Goal: Information Seeking & Learning: Check status

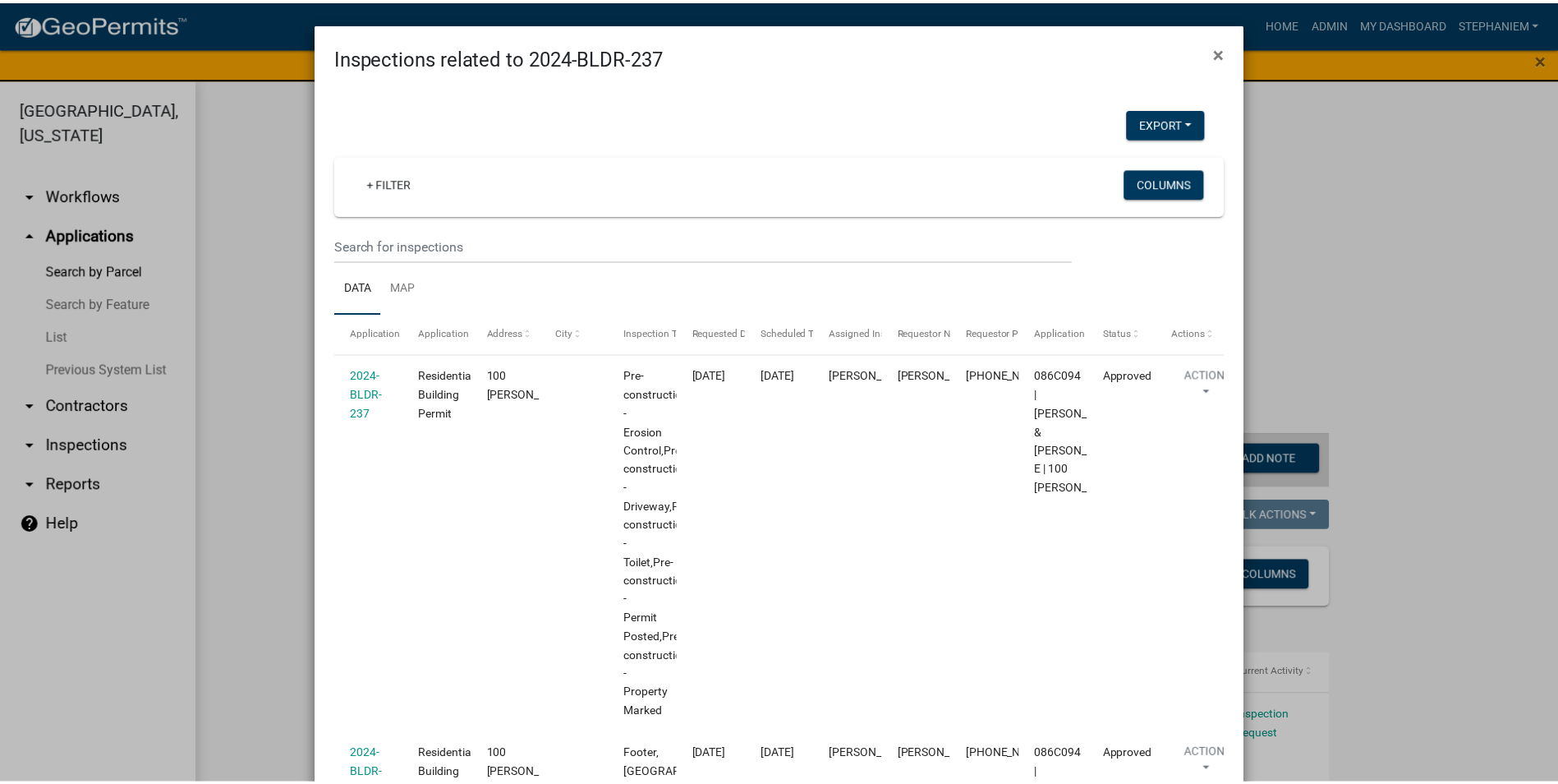
scroll to position [1397, 0]
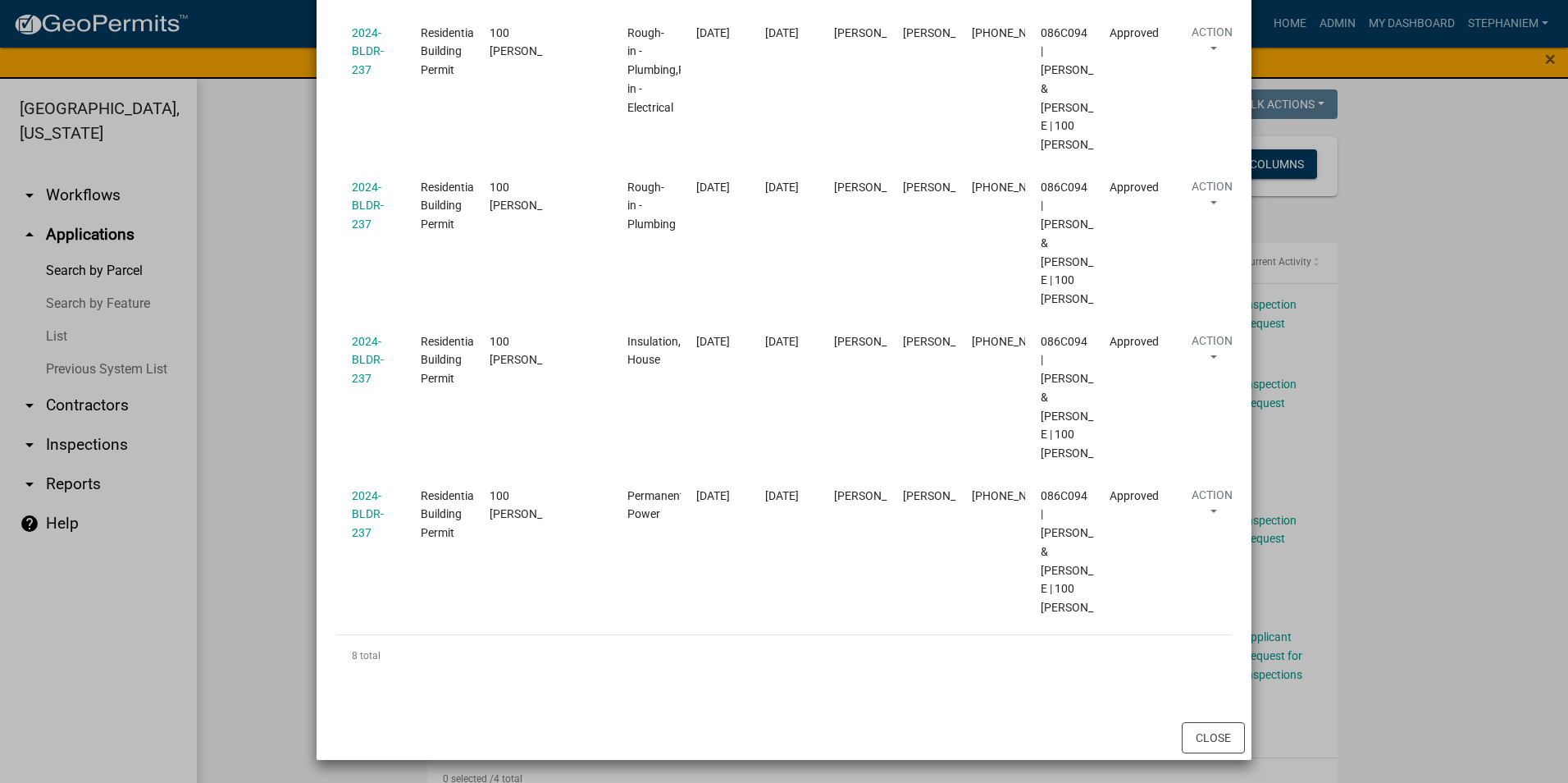
click at [1495, 415] on ngb-modal-window "Inspections related to 2024-BLDR-237 × Export Excel Format (.xlsx) CSV Format (…" at bounding box center [784, 391] width 1568 height 783
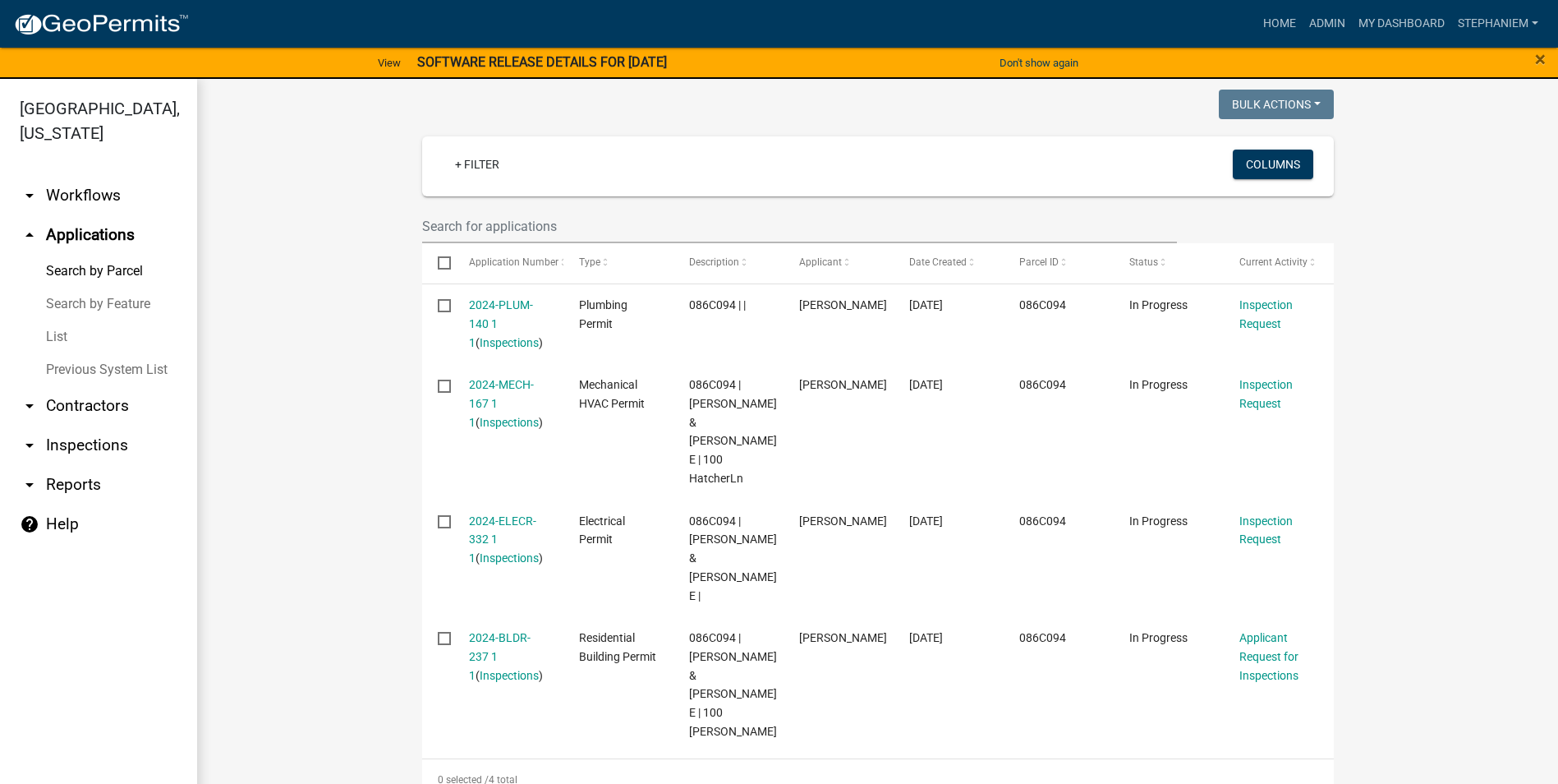
click at [743, 740] on datatable-selection "2024-PLUM-140 1 1 ( Inspections ) Plumbing Permit 086C094 | | [PERSON_NAME] [DA…" at bounding box center [878, 748] width 912 height 15
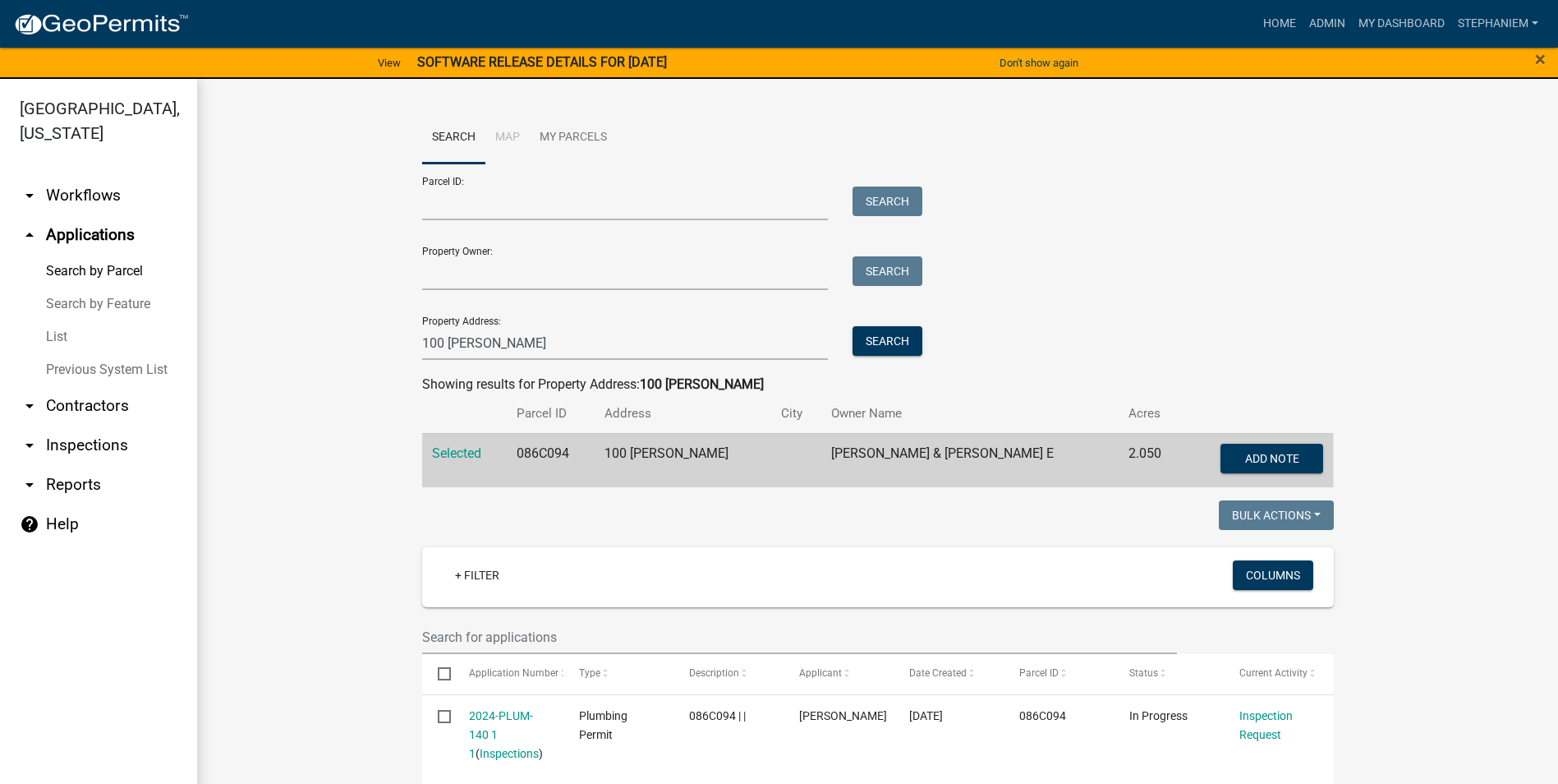
click at [68, 446] on link "arrow_drop_down Inspections" at bounding box center [99, 445] width 197 height 40
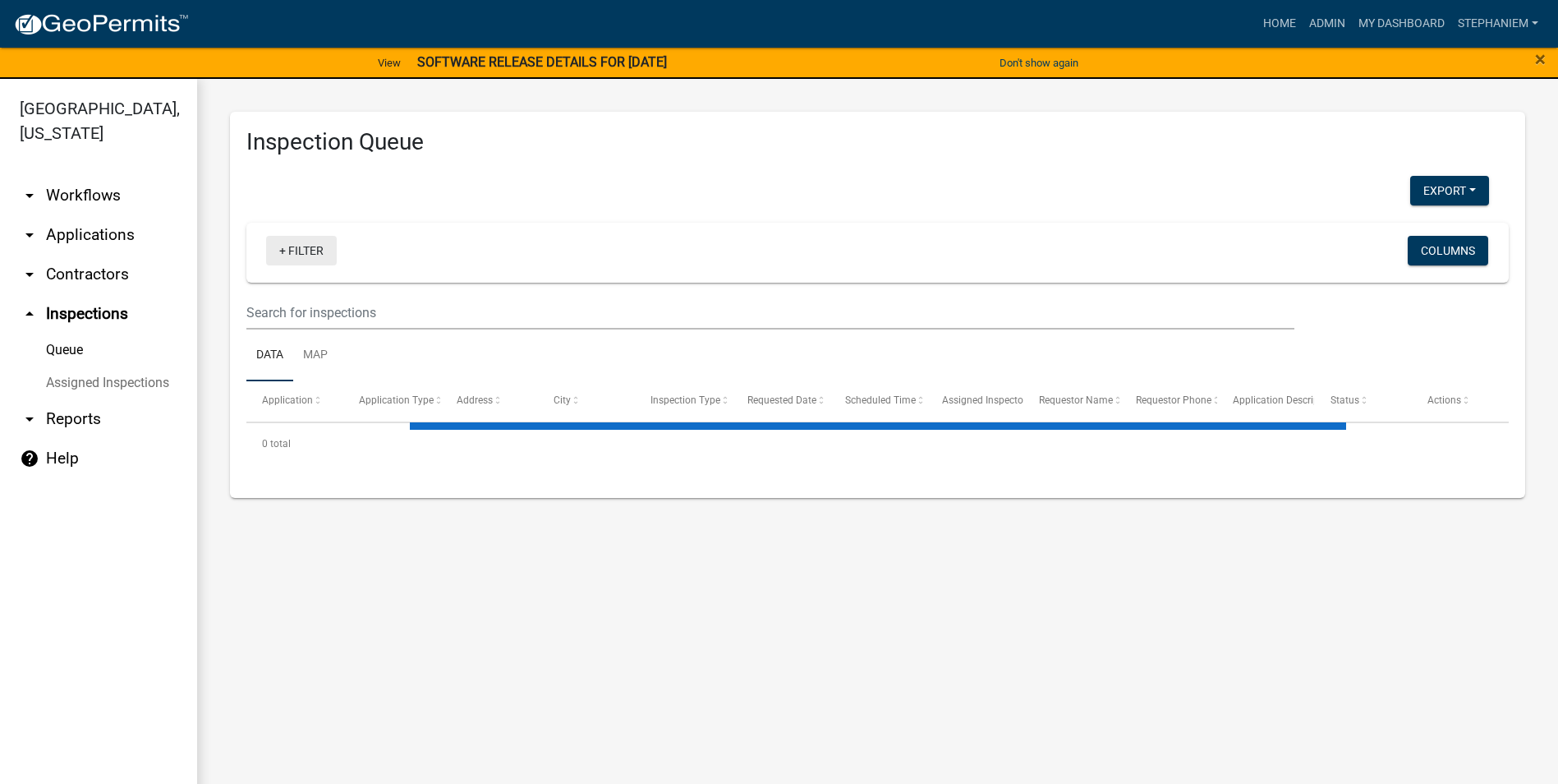
click at [312, 244] on link "+ Filter" at bounding box center [301, 250] width 71 height 30
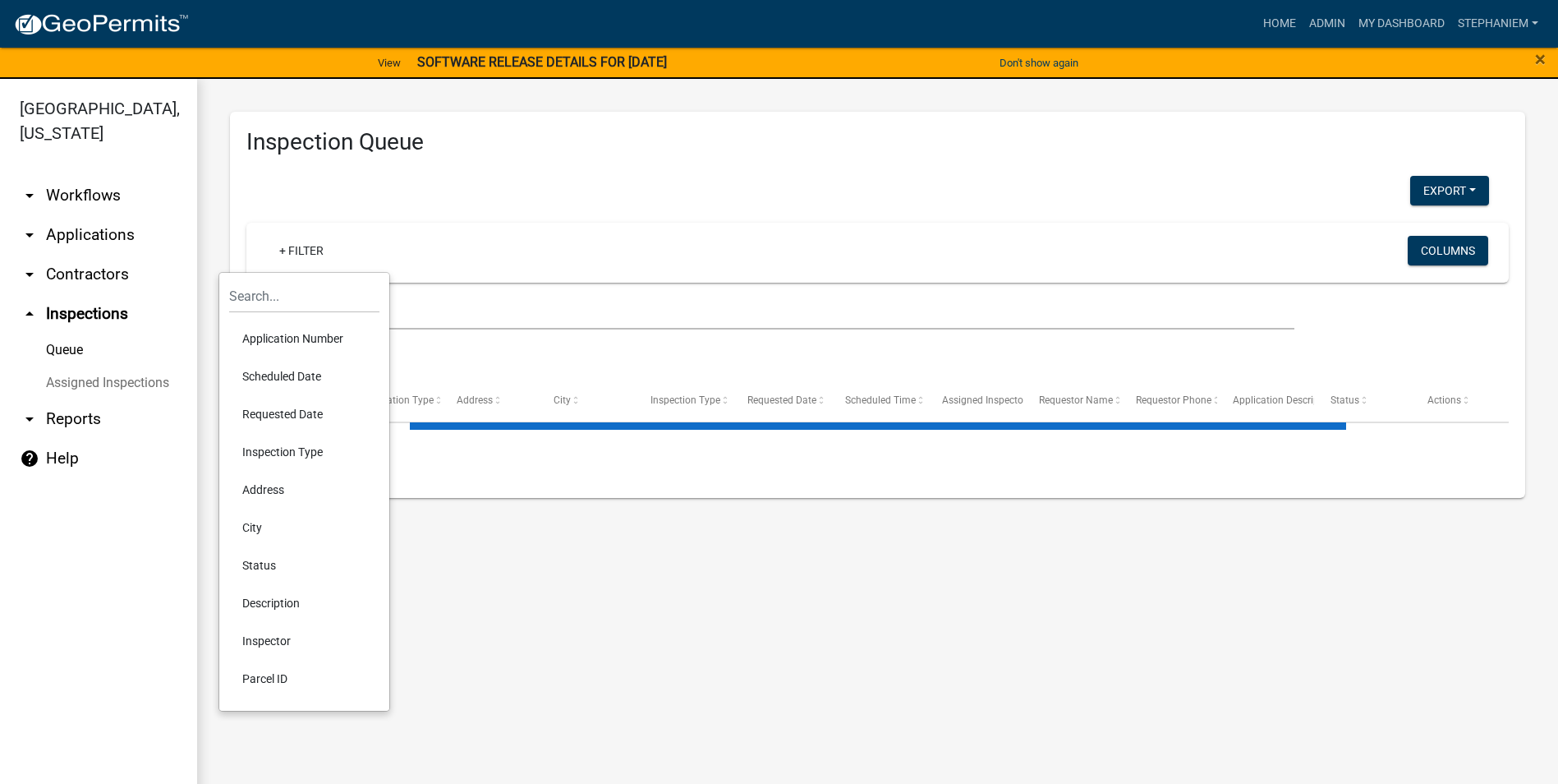
click at [296, 404] on li "Requested Date" at bounding box center [305, 414] width 150 height 38
select select "3: 100"
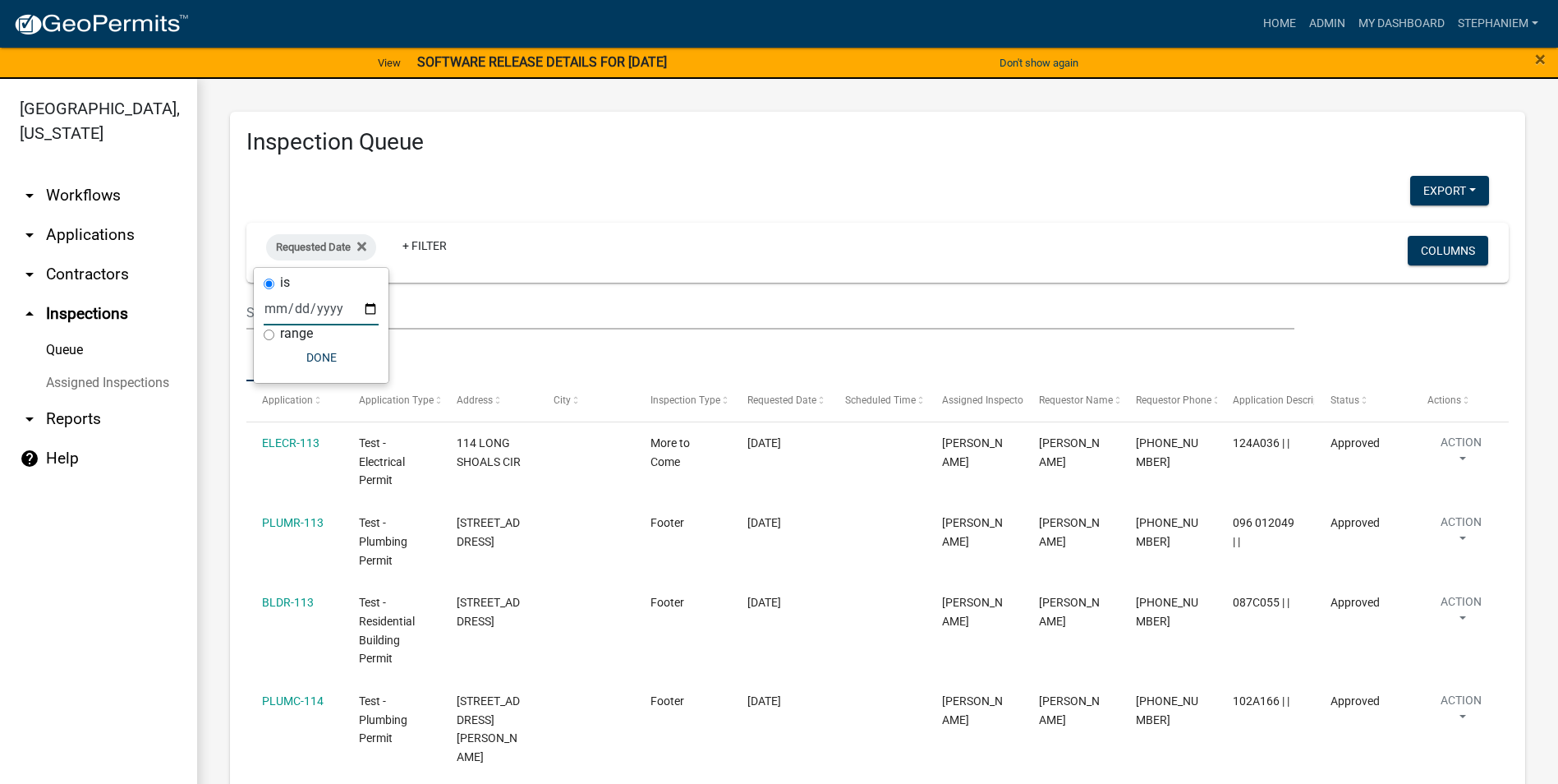
click at [372, 305] on input "date" at bounding box center [321, 309] width 115 height 34
type input "[DATE]"
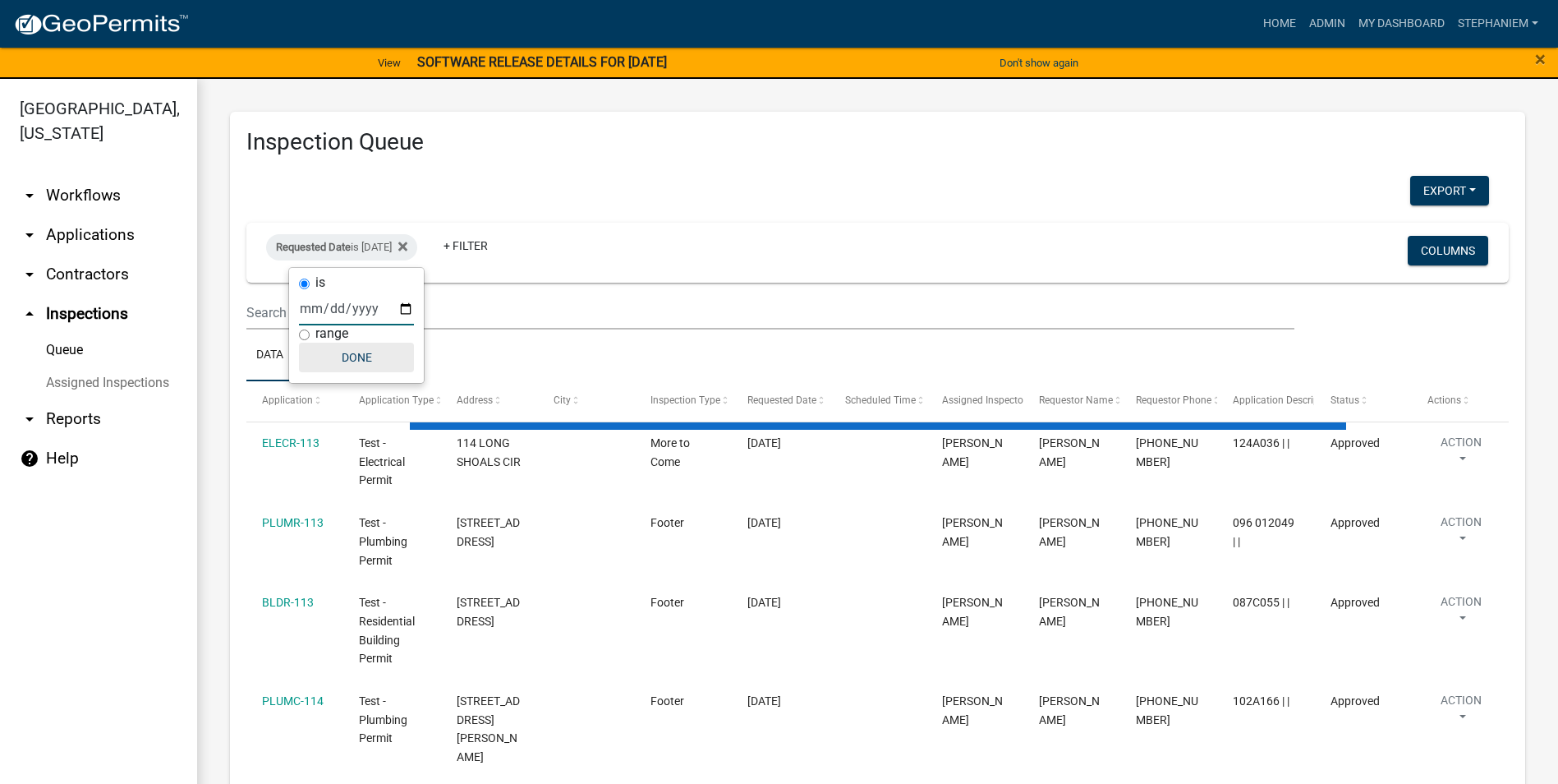
click at [330, 365] on button "Done" at bounding box center [356, 357] width 115 height 30
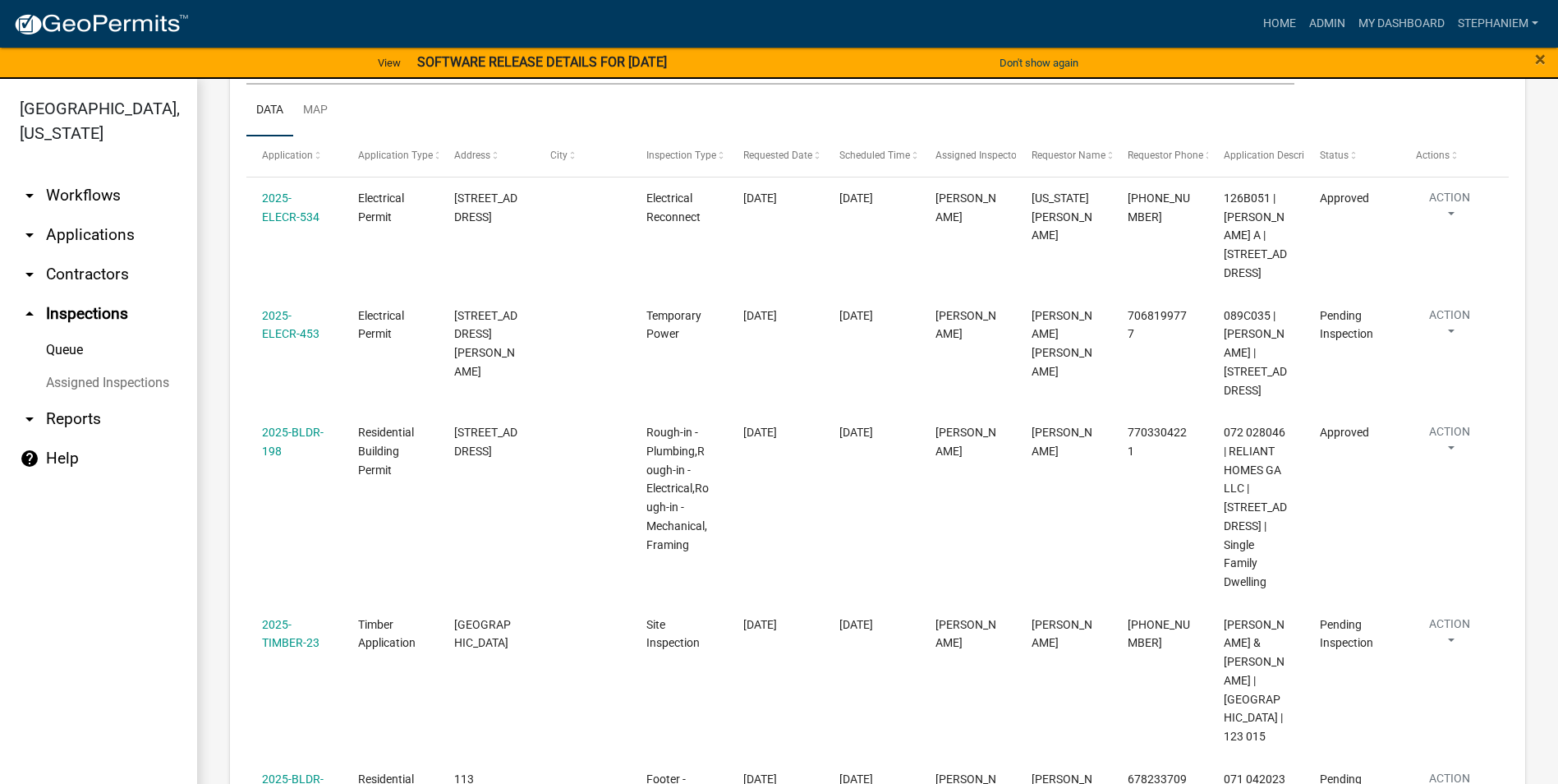
scroll to position [246, 0]
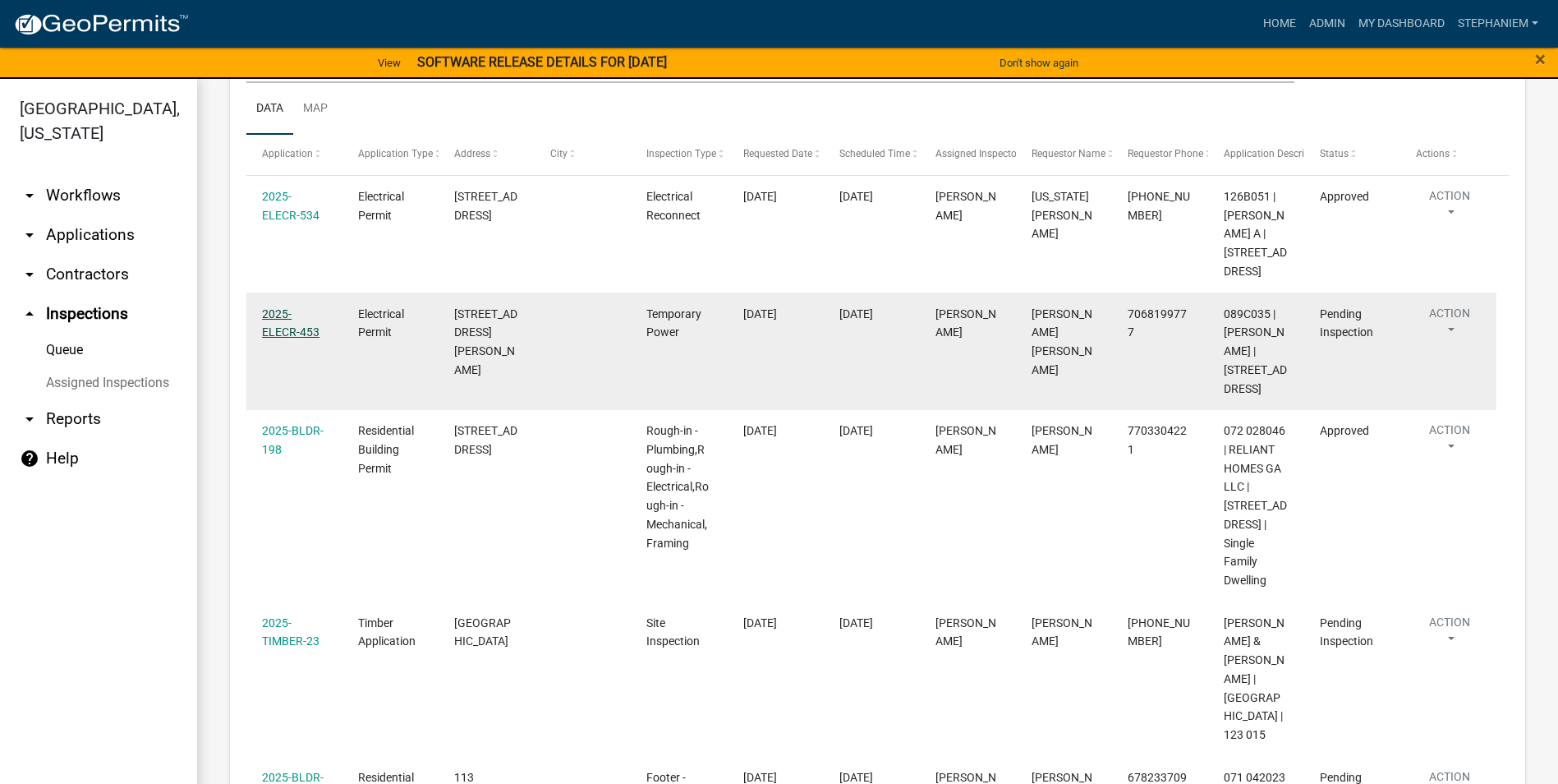
click at [267, 339] on link "2025-ELECR-453" at bounding box center [290, 323] width 57 height 32
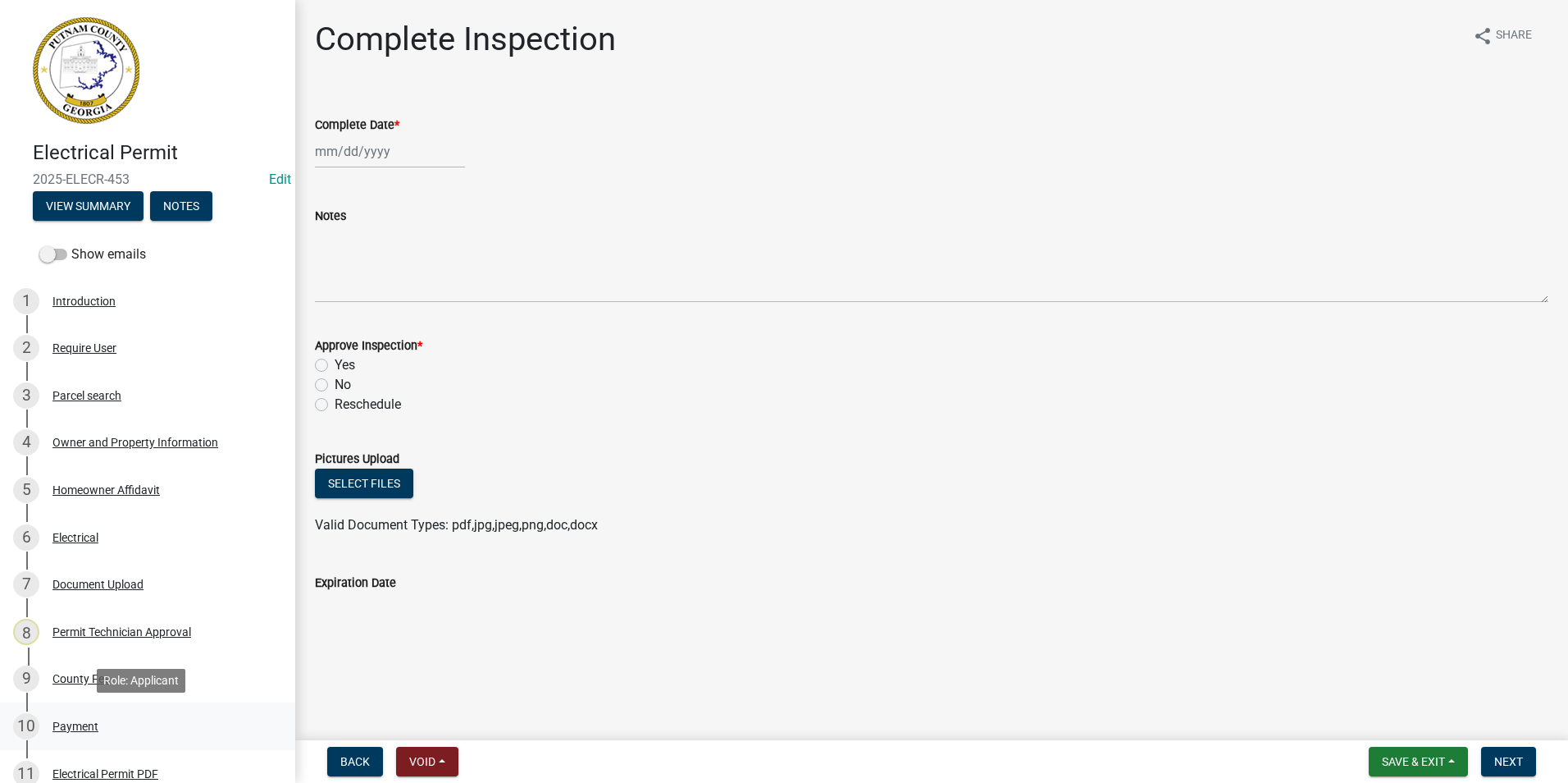
click at [68, 729] on div "Payment" at bounding box center [75, 727] width 46 height 12
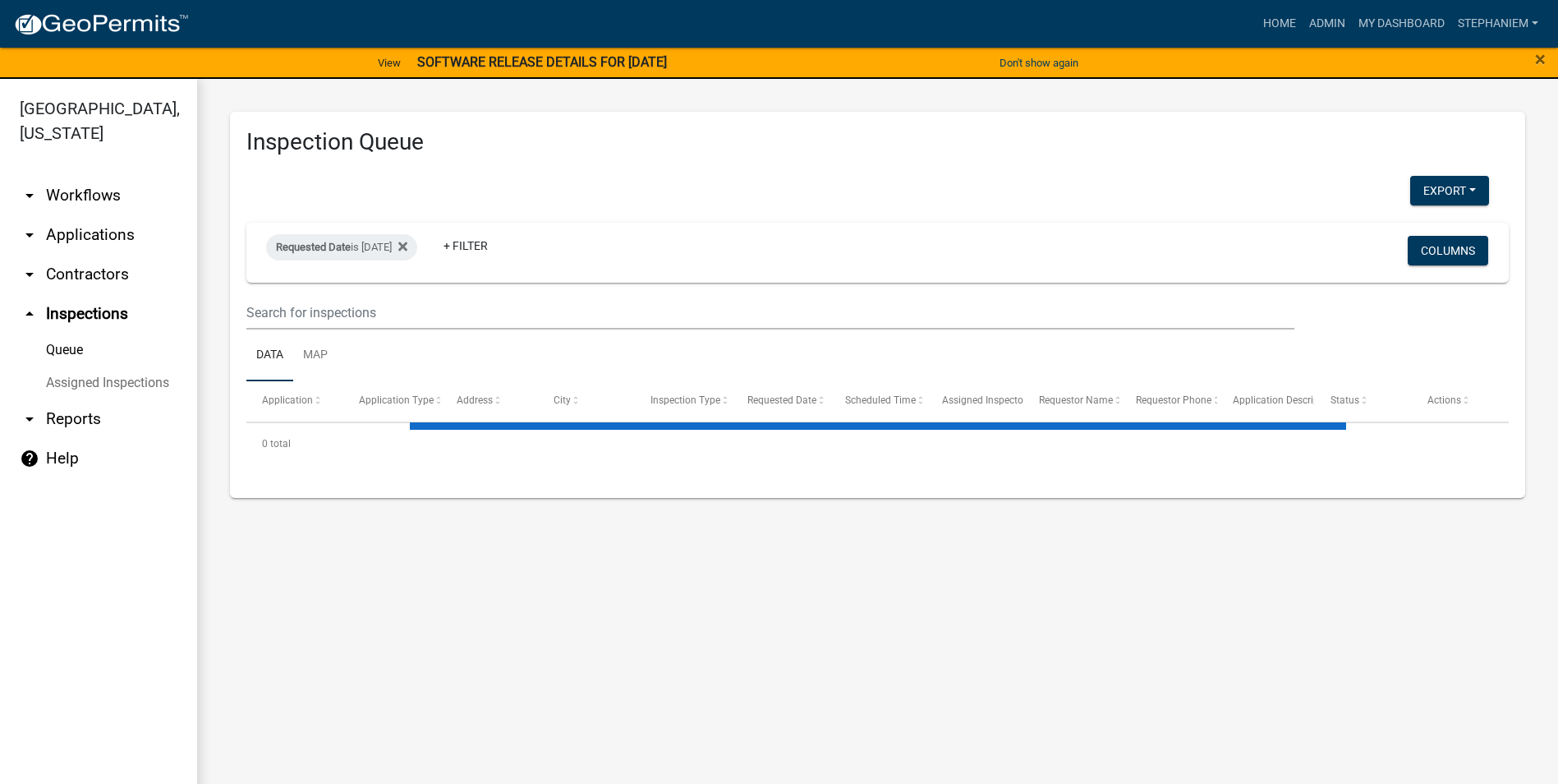
select select "3: 100"
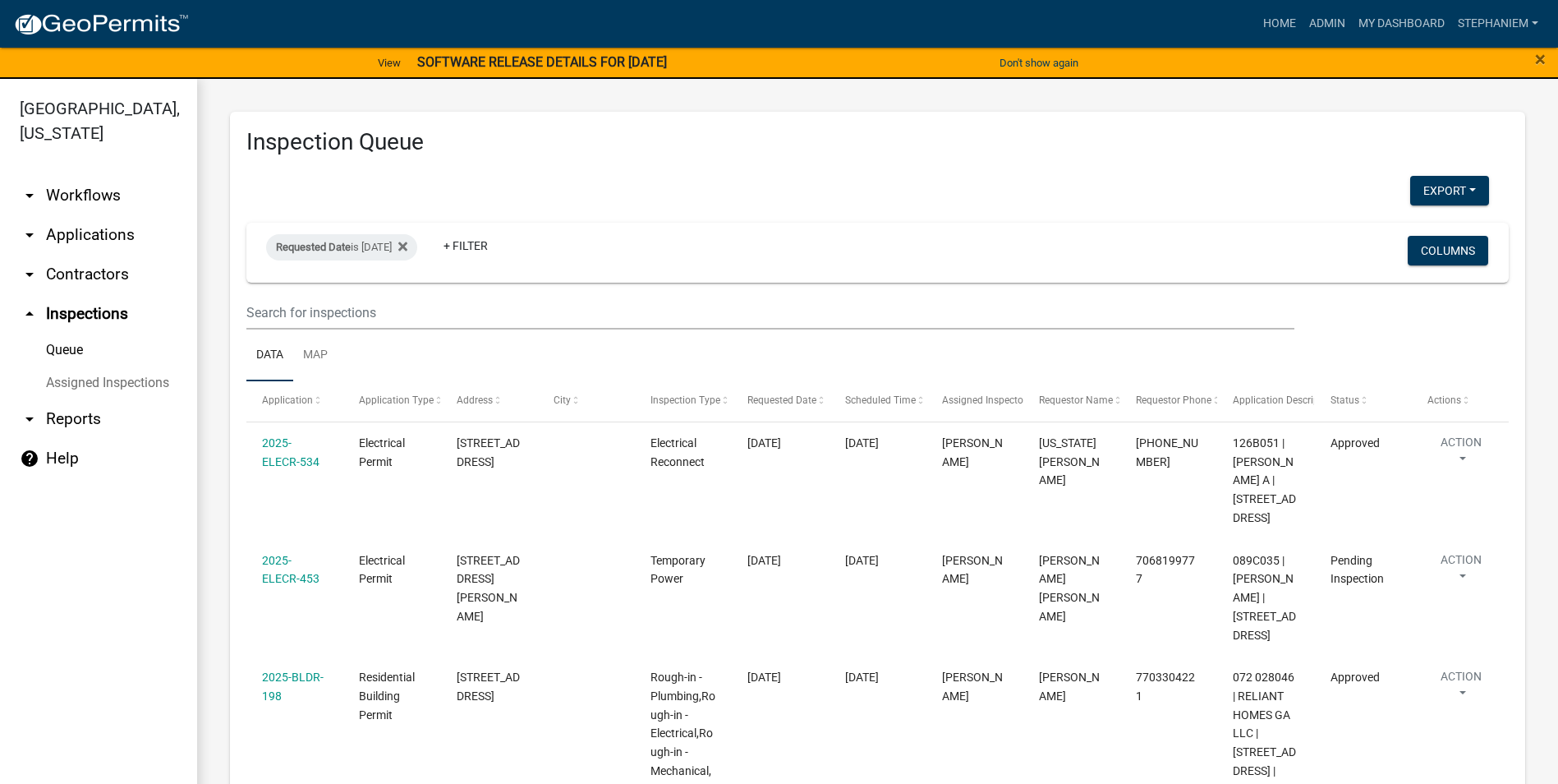
click at [79, 432] on link "arrow_drop_down Reports" at bounding box center [99, 419] width 197 height 40
select select "0: null"
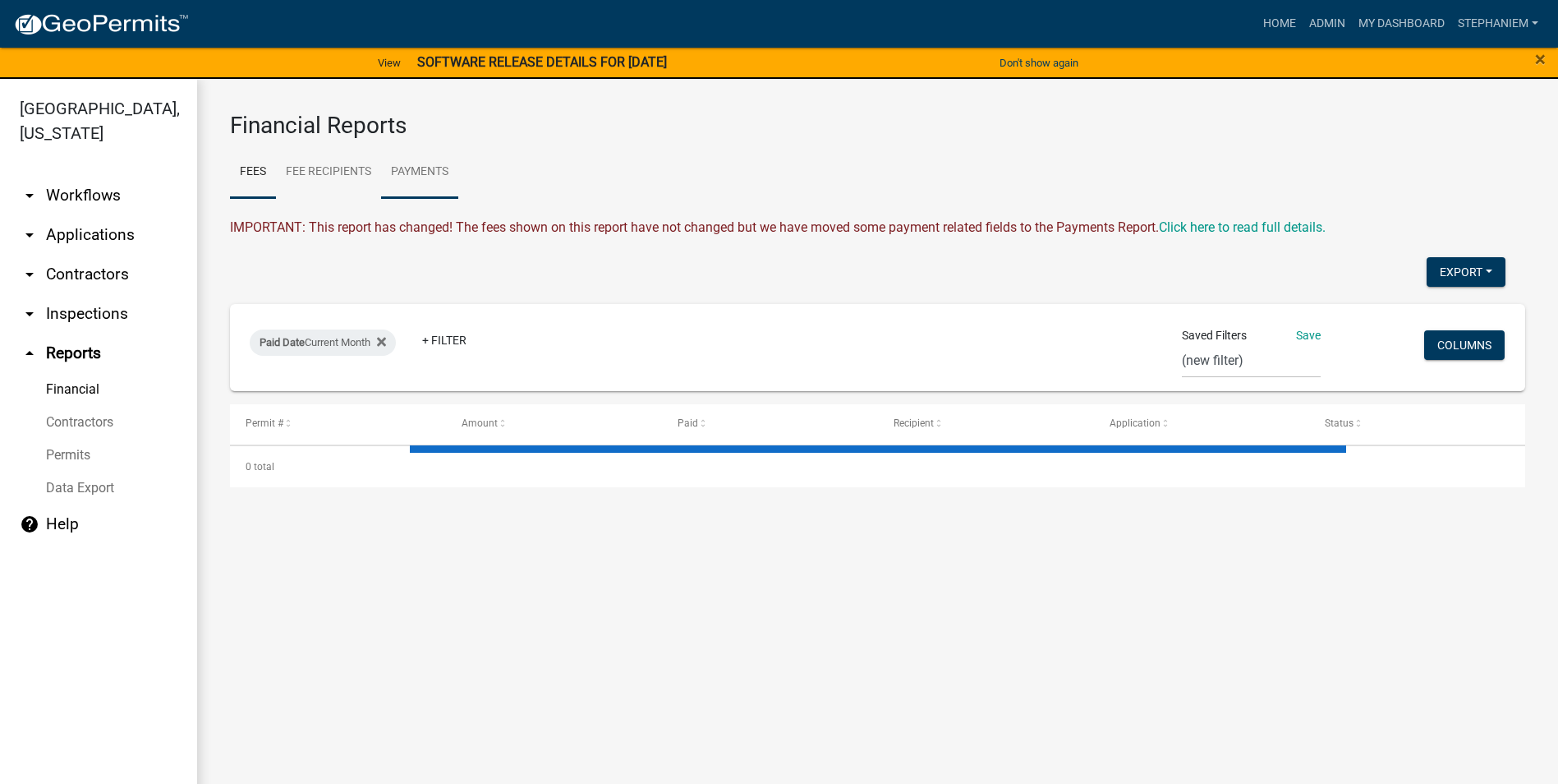
click at [407, 174] on link "Payments" at bounding box center [419, 172] width 77 height 52
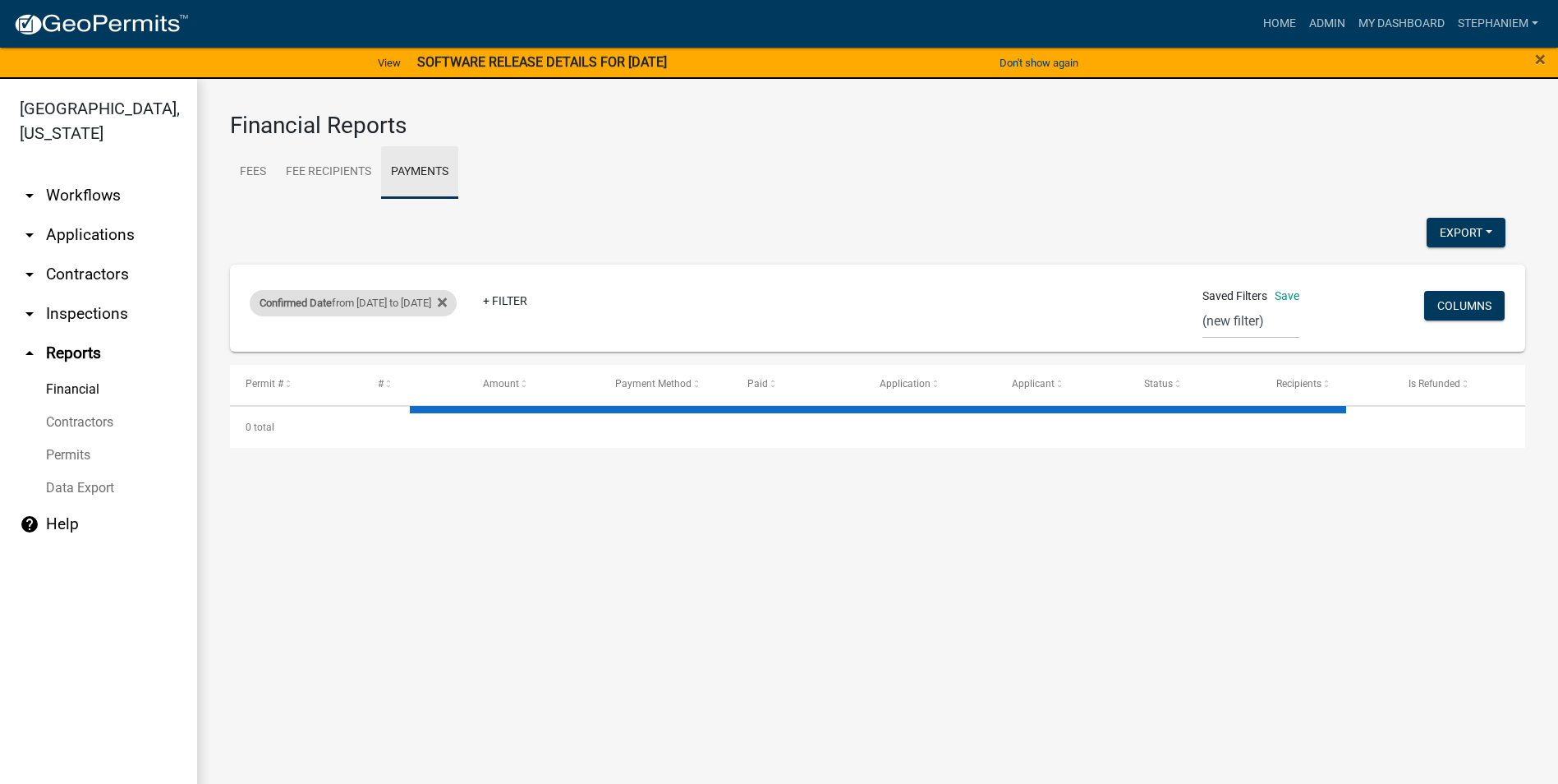
select select "3: 100"
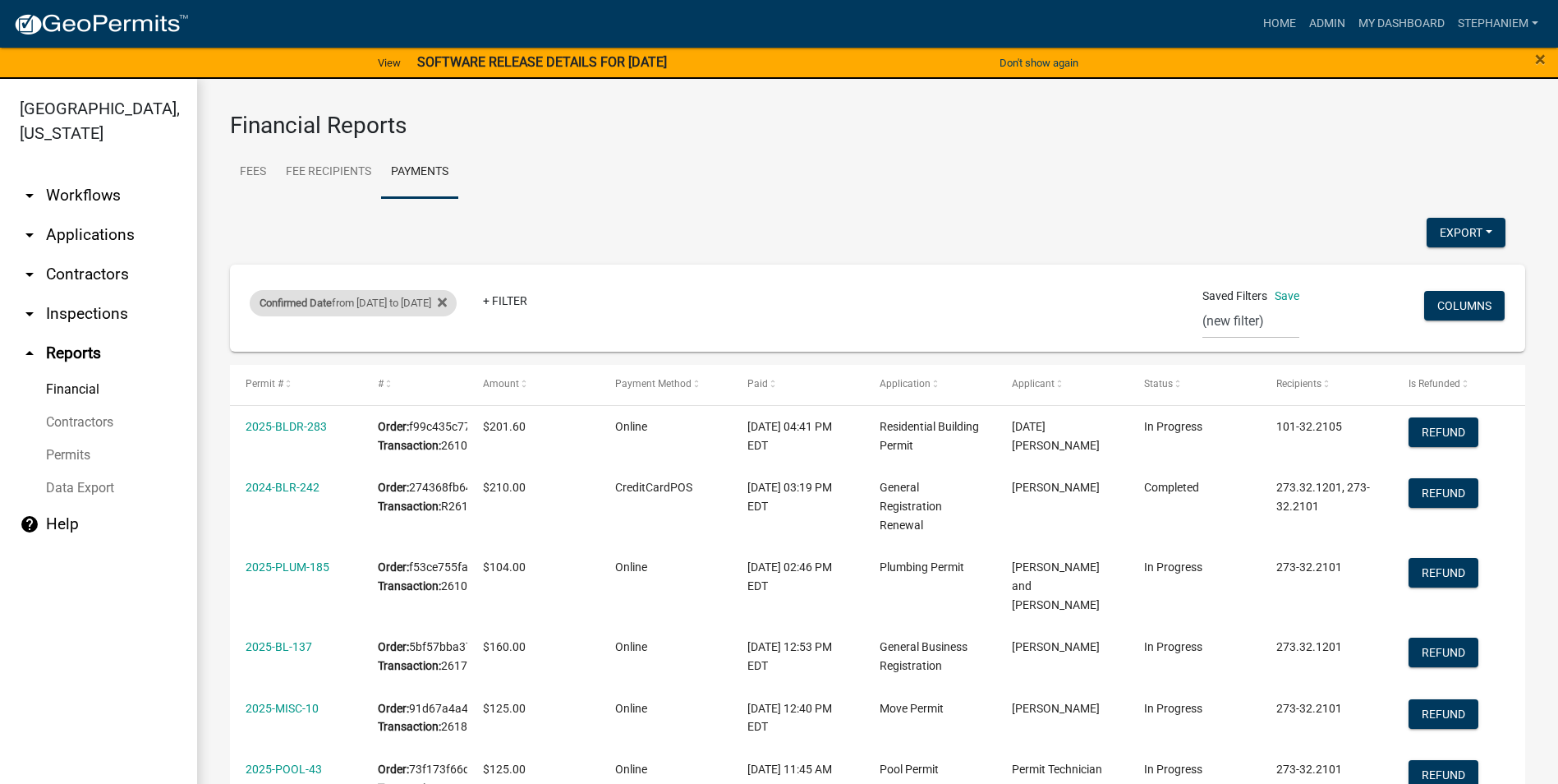
click at [360, 305] on div "Confirmed Date from [DATE] to [DATE]" at bounding box center [353, 303] width 207 height 26
select select "custom"
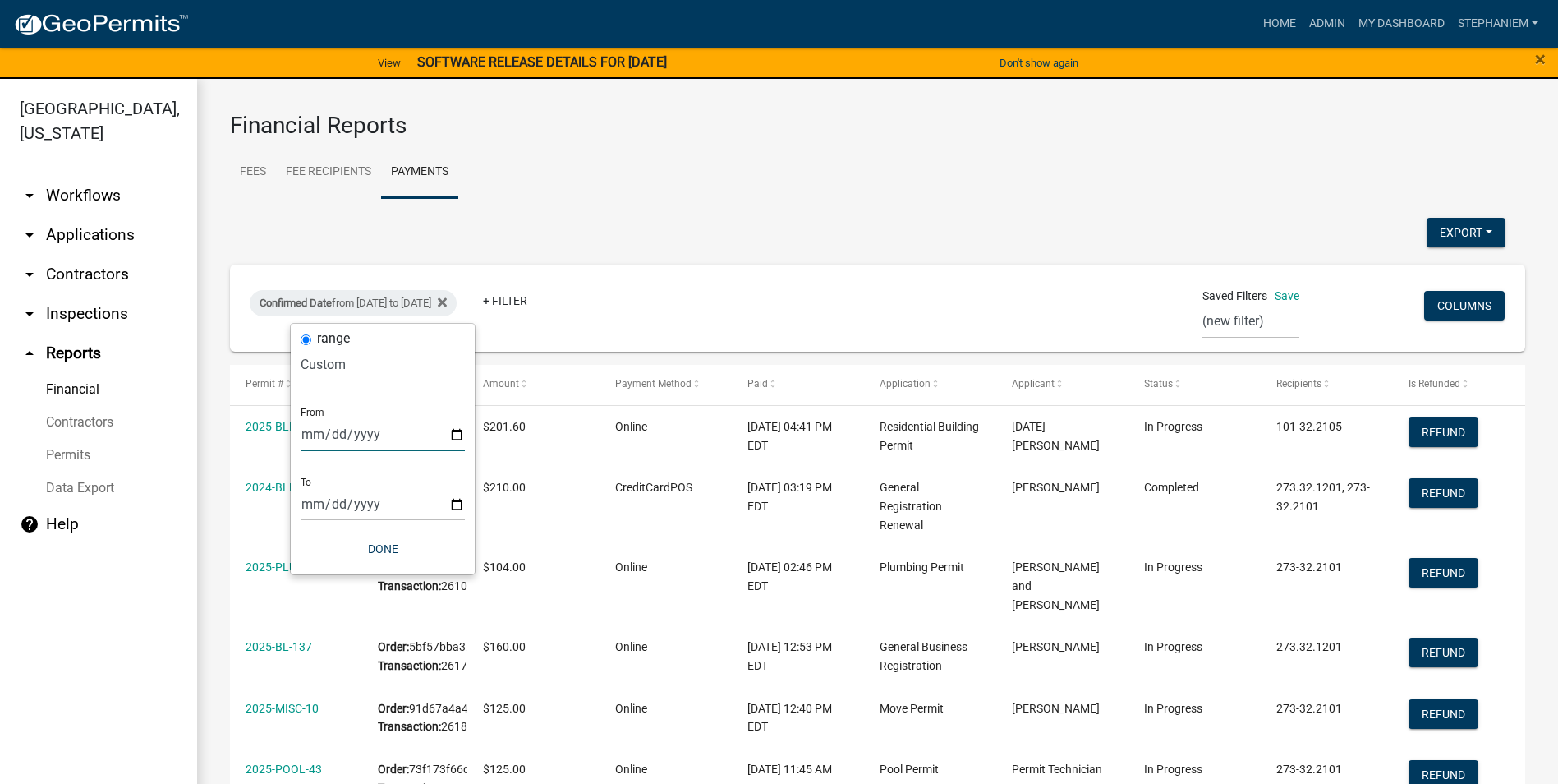
click at [457, 435] on input "[DATE]" at bounding box center [382, 434] width 165 height 34
type input "[DATE]"
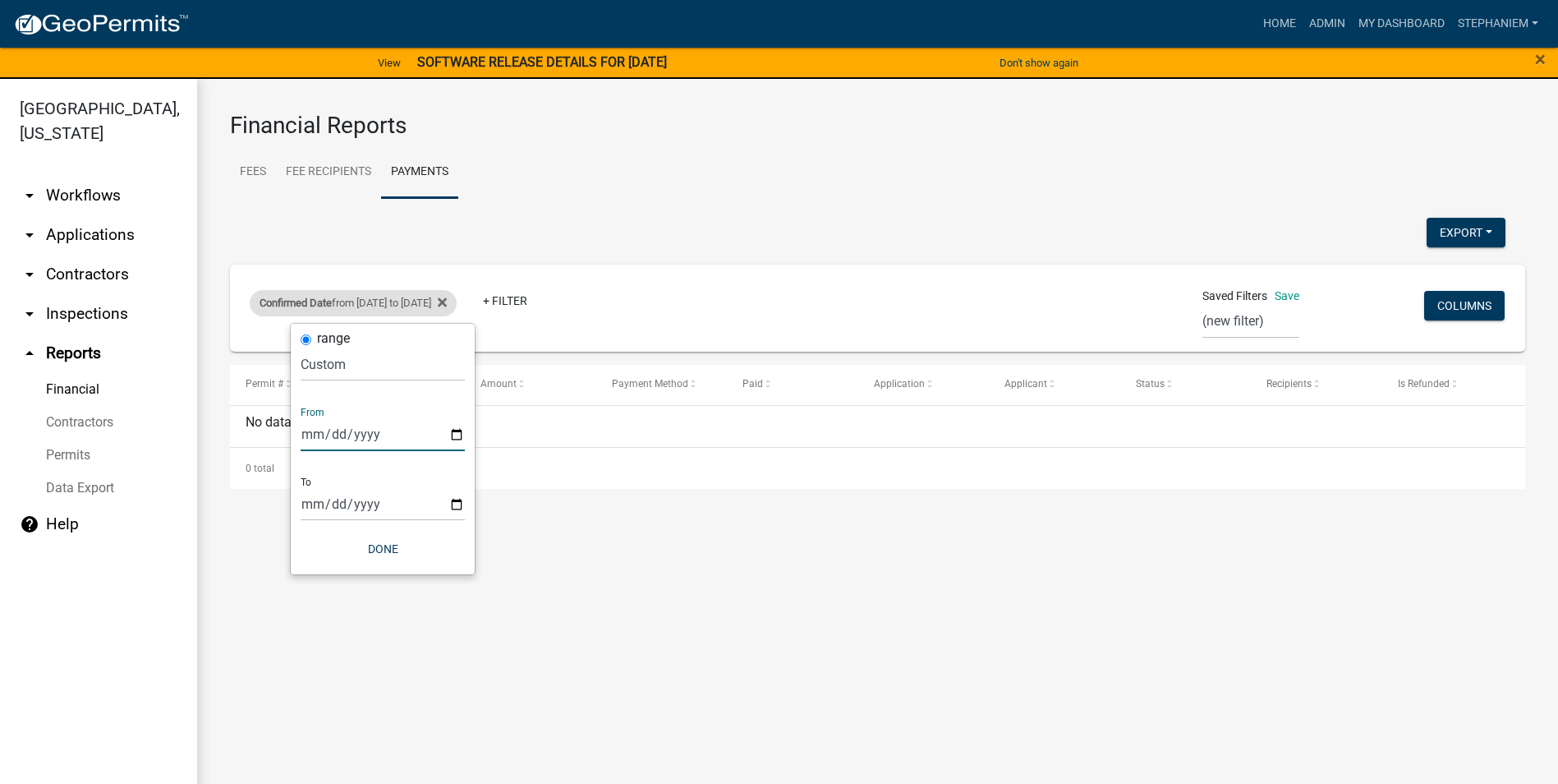
click at [455, 297] on div "Confirmed Date from [DATE] to [DATE]" at bounding box center [353, 303] width 207 height 26
click at [415, 307] on div "Confirmed Date from [DATE] to [DATE]" at bounding box center [353, 303] width 207 height 26
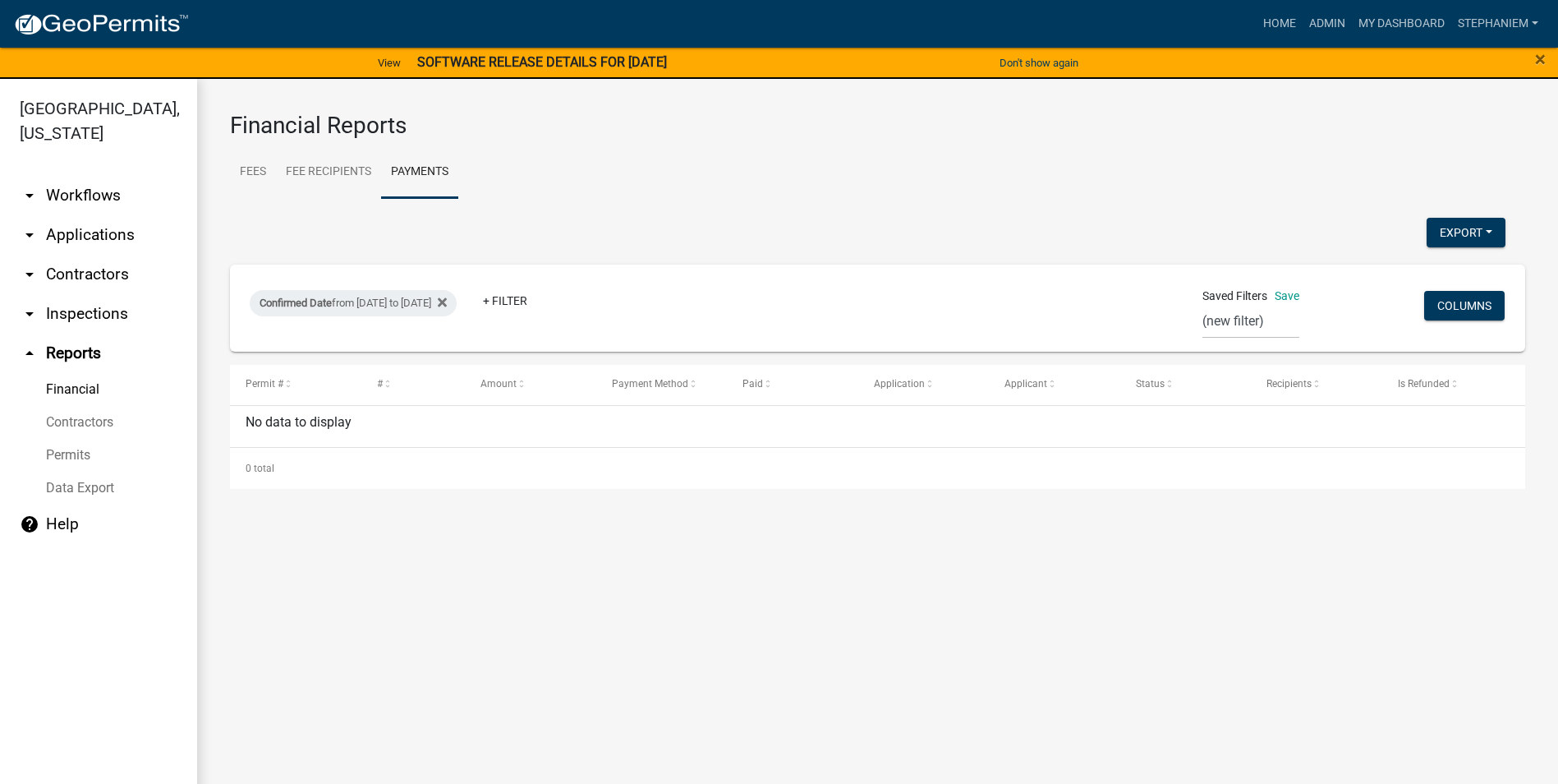
select select "custom"
click at [455, 502] on input "[DATE]" at bounding box center [382, 504] width 165 height 34
type input "[DATE]"
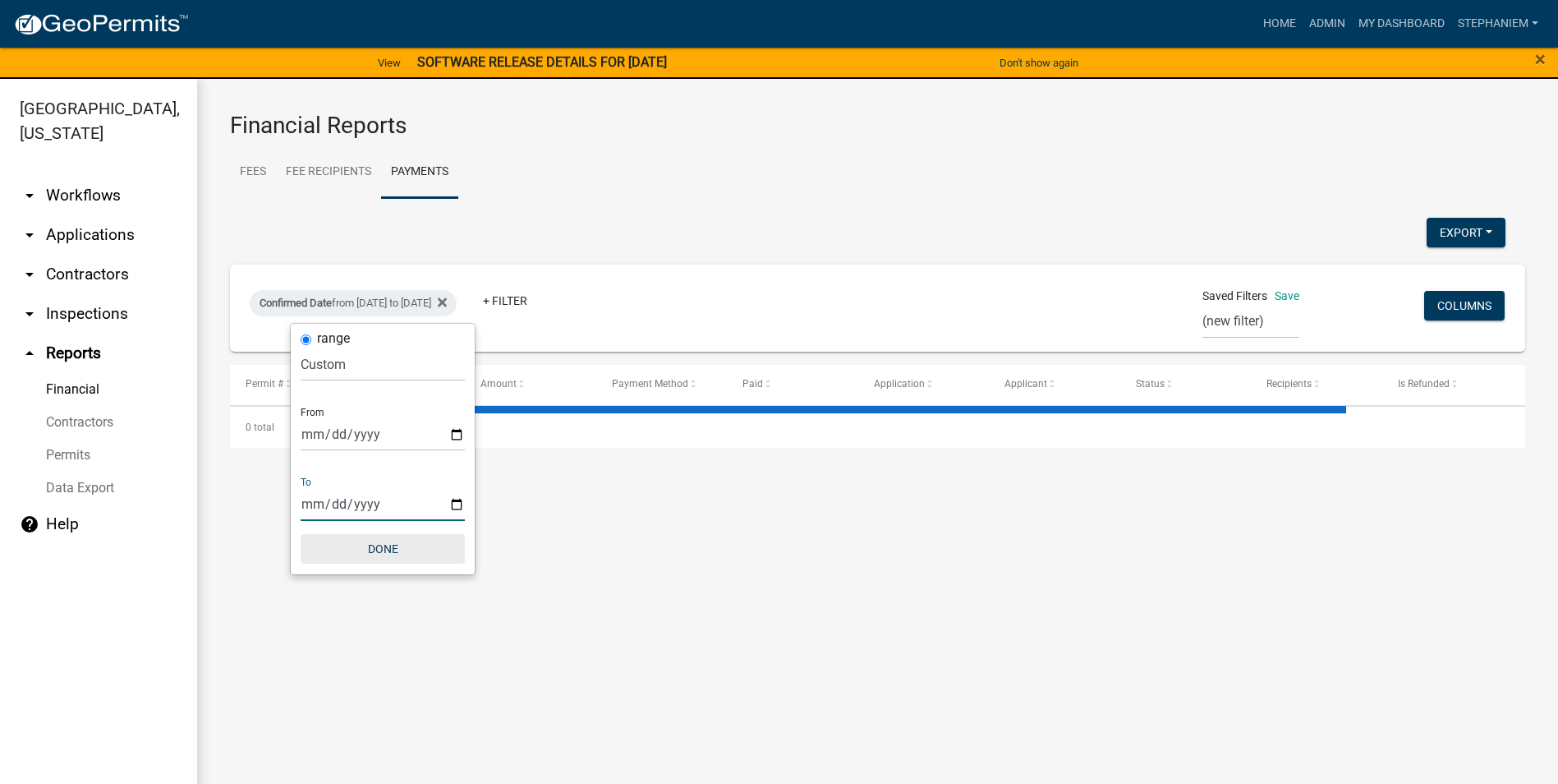
click at [390, 546] on button "Done" at bounding box center [382, 549] width 165 height 30
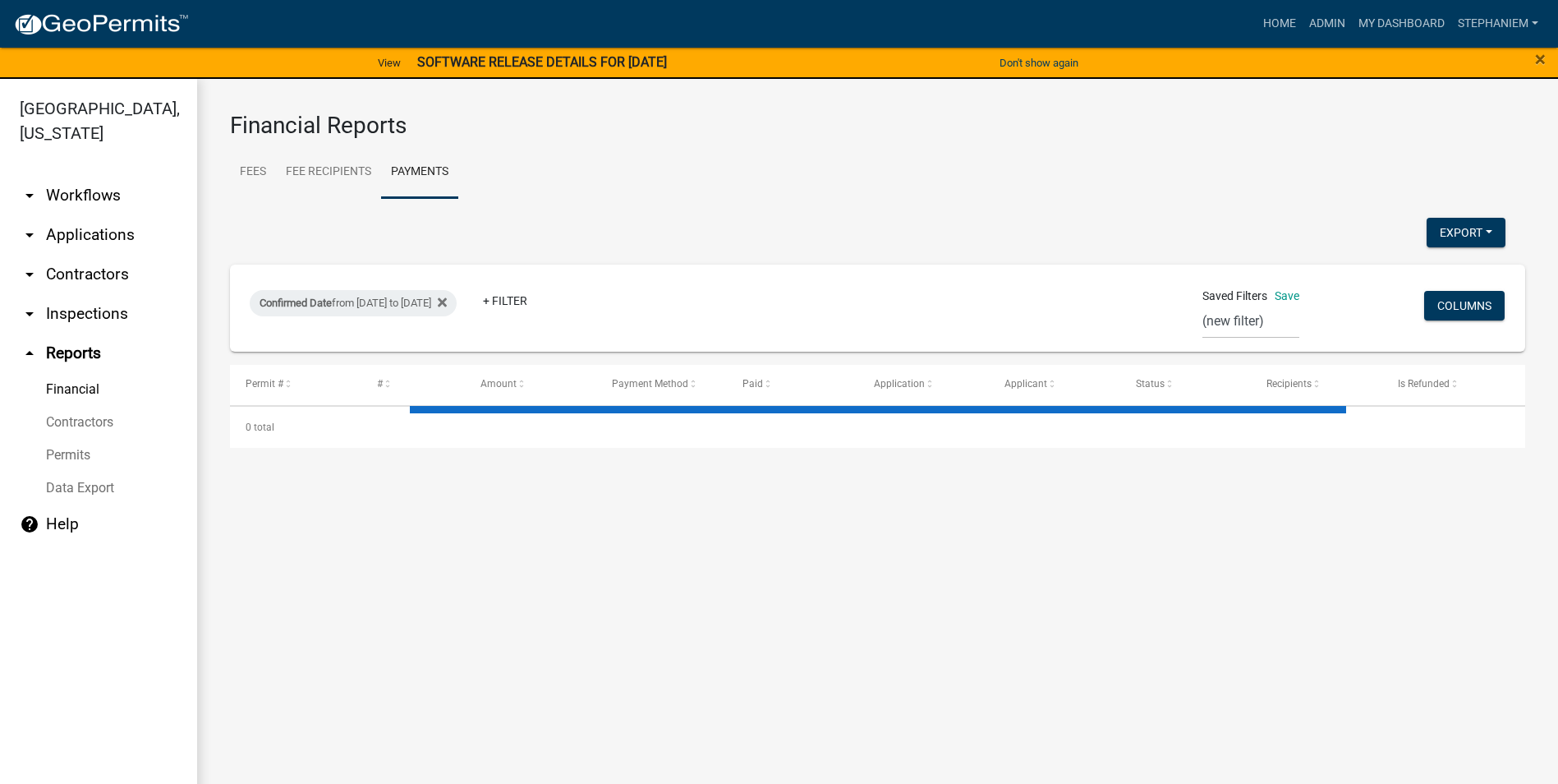
select select "3: 100"
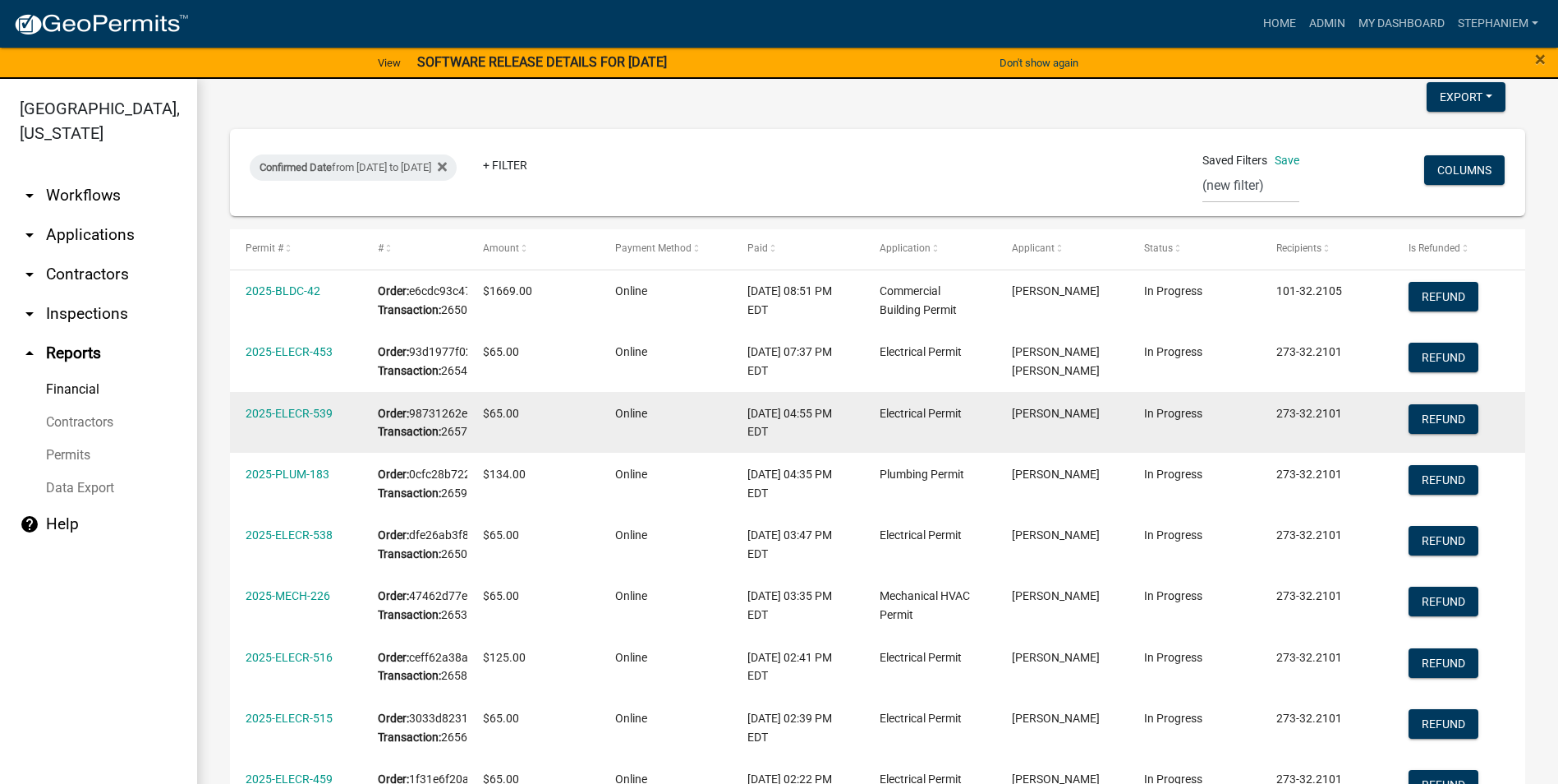
scroll to position [165, 0]
